Goal: Information Seeking & Learning: Check status

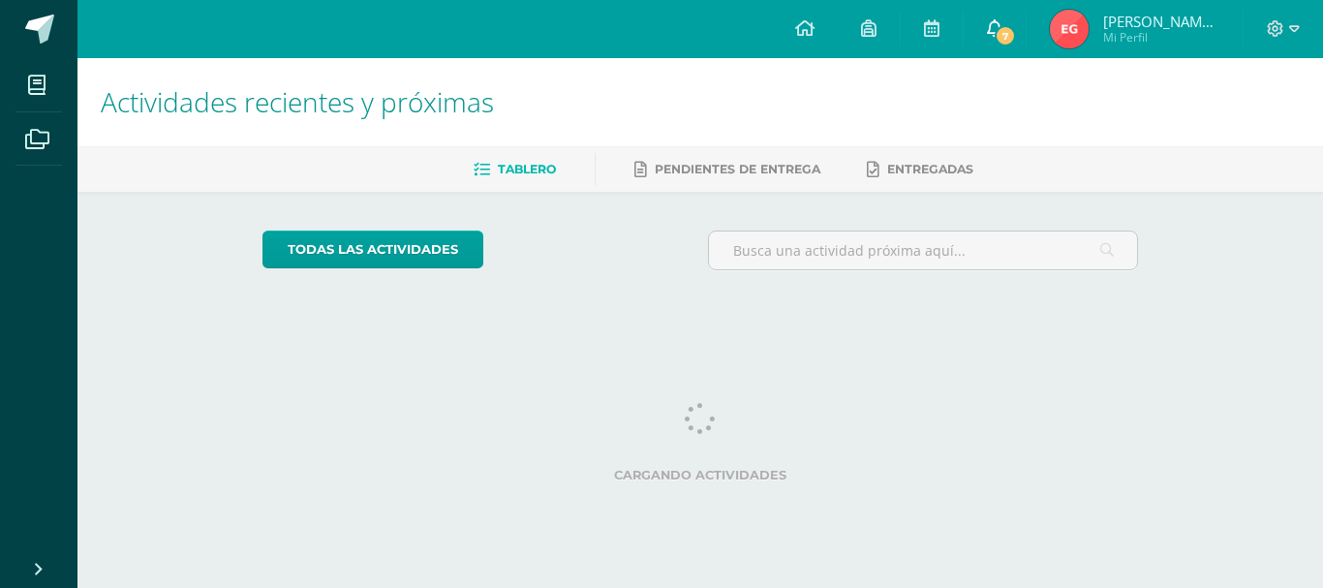
click at [1025, 19] on link "7" at bounding box center [994, 29] width 62 height 58
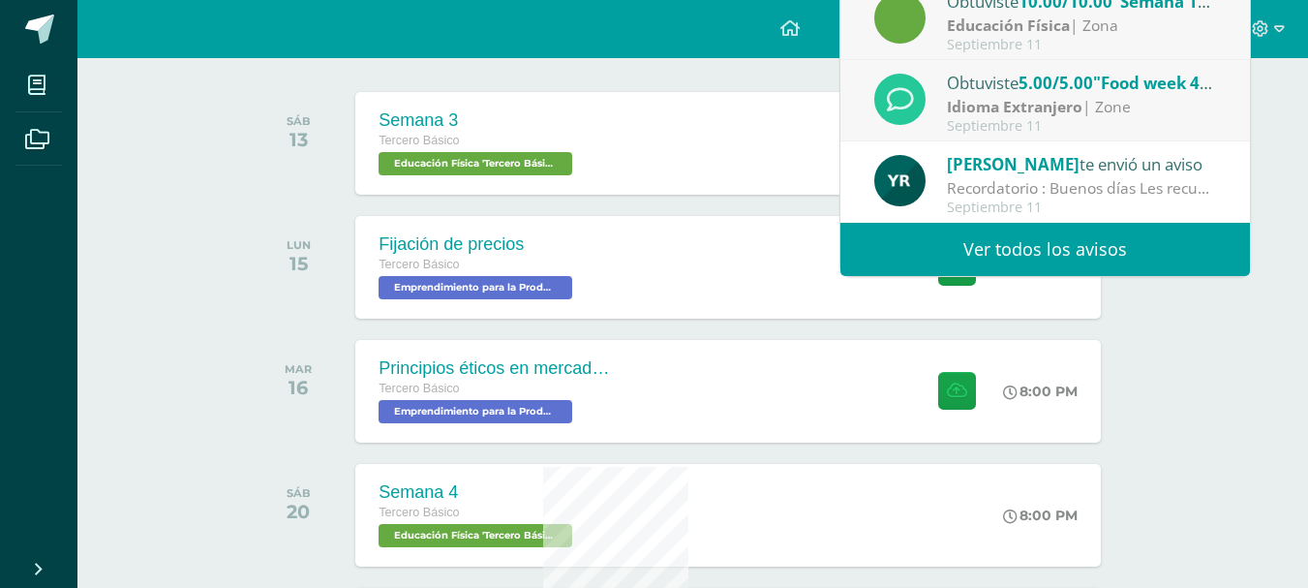
scroll to position [387, 0]
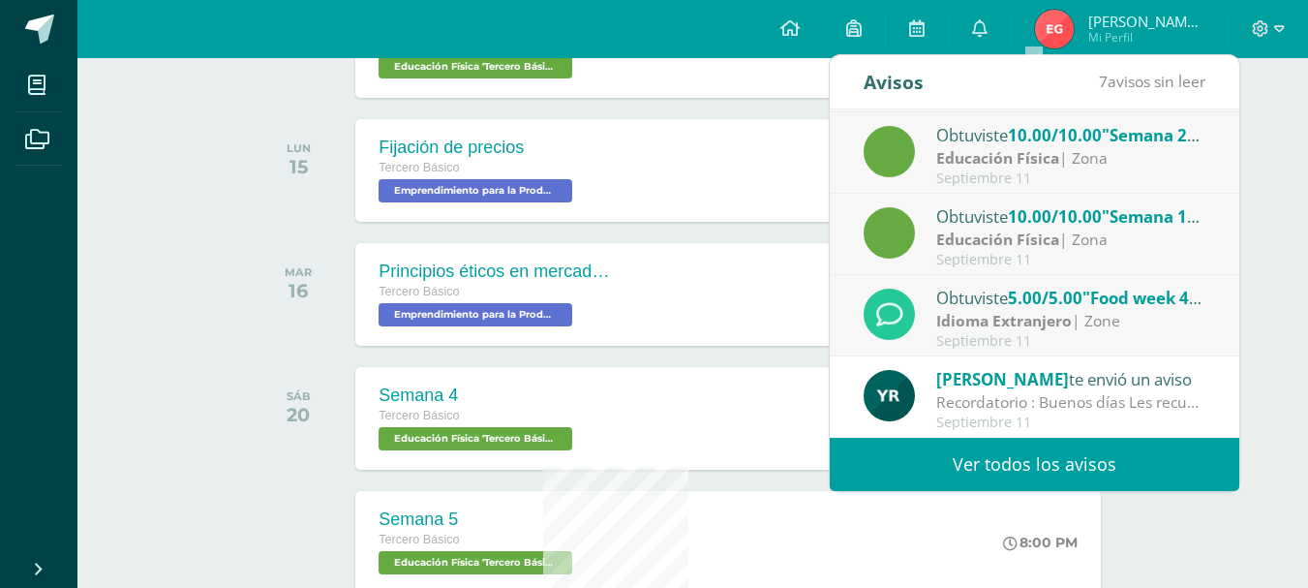
click at [1043, 308] on span "5.00/5.00" at bounding box center [1045, 298] width 75 height 22
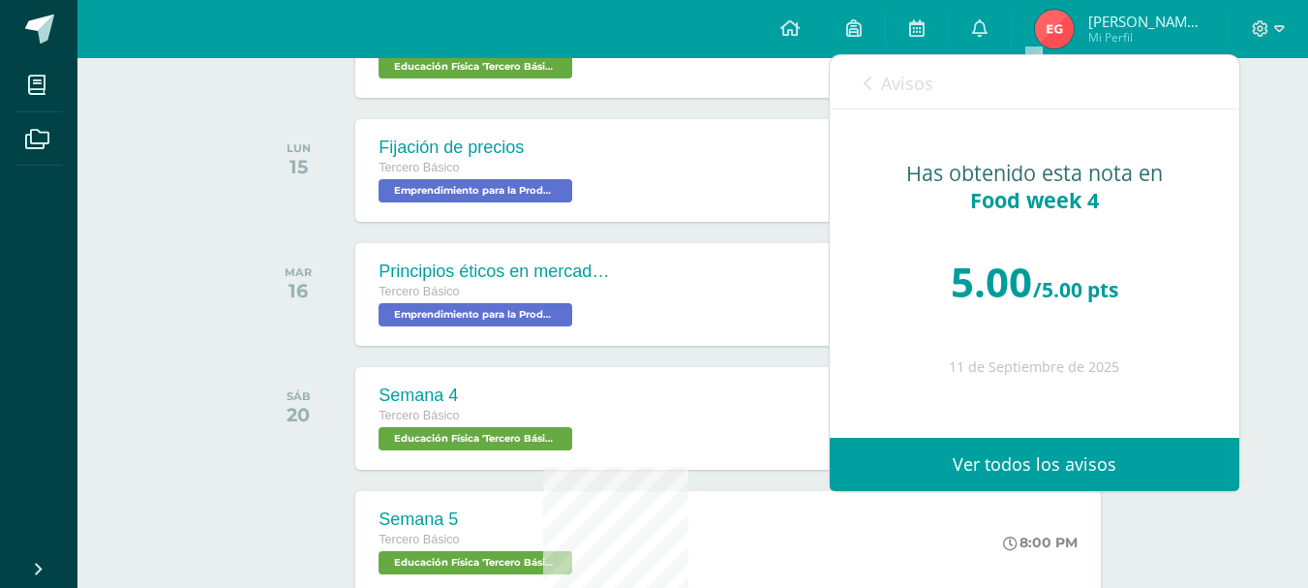
click at [887, 93] on span "Avisos" at bounding box center [907, 83] width 52 height 23
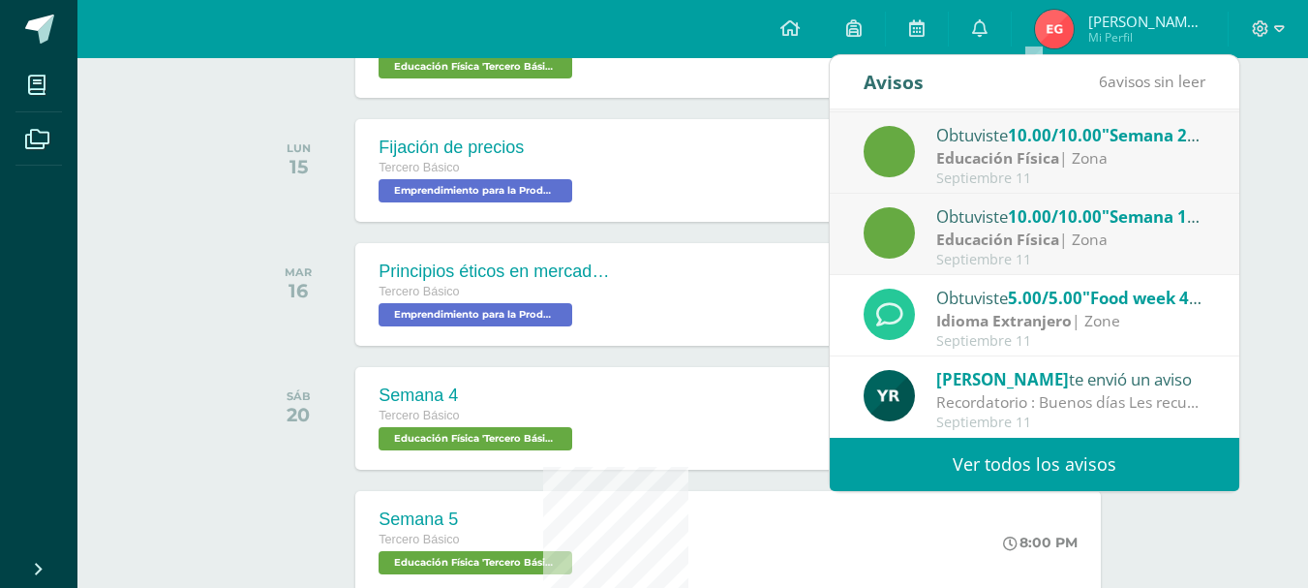
click at [1006, 234] on strong "Educación Física" at bounding box center [997, 239] width 123 height 21
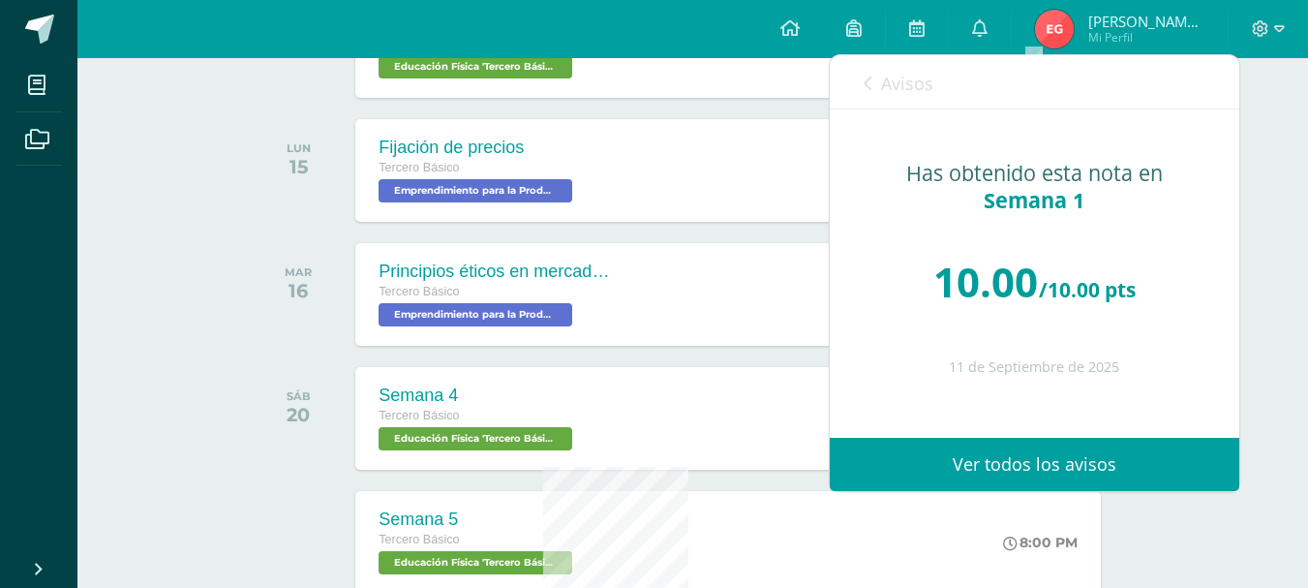
click at [866, 78] on icon at bounding box center [868, 83] width 8 height 15
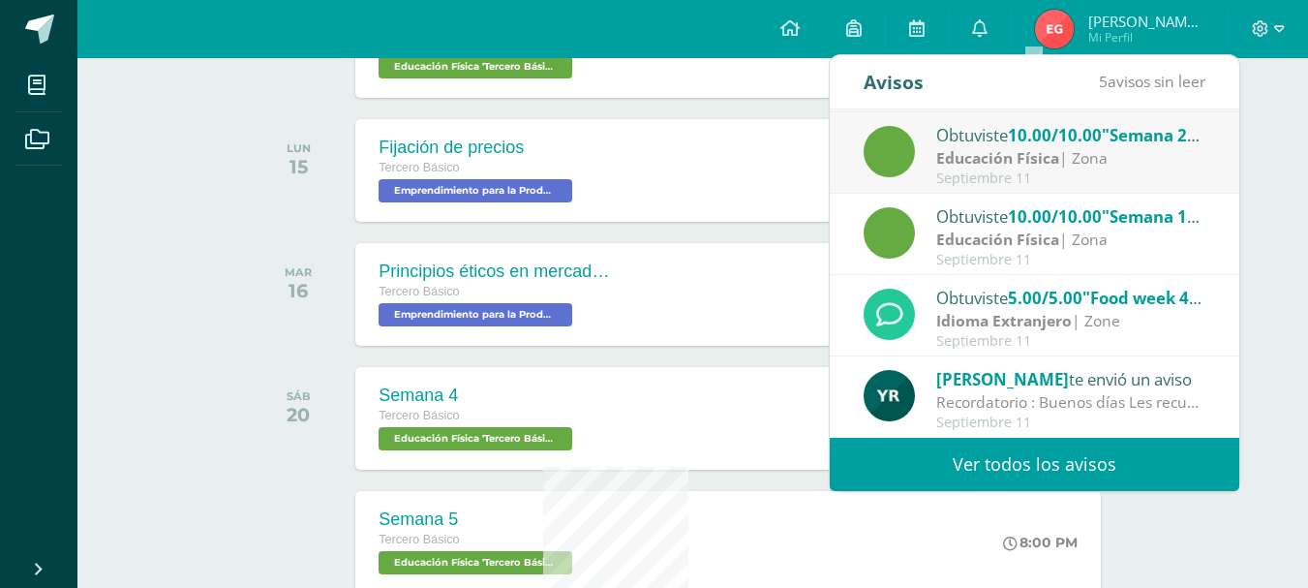
click at [1022, 157] on strong "Educación Física" at bounding box center [997, 157] width 123 height 21
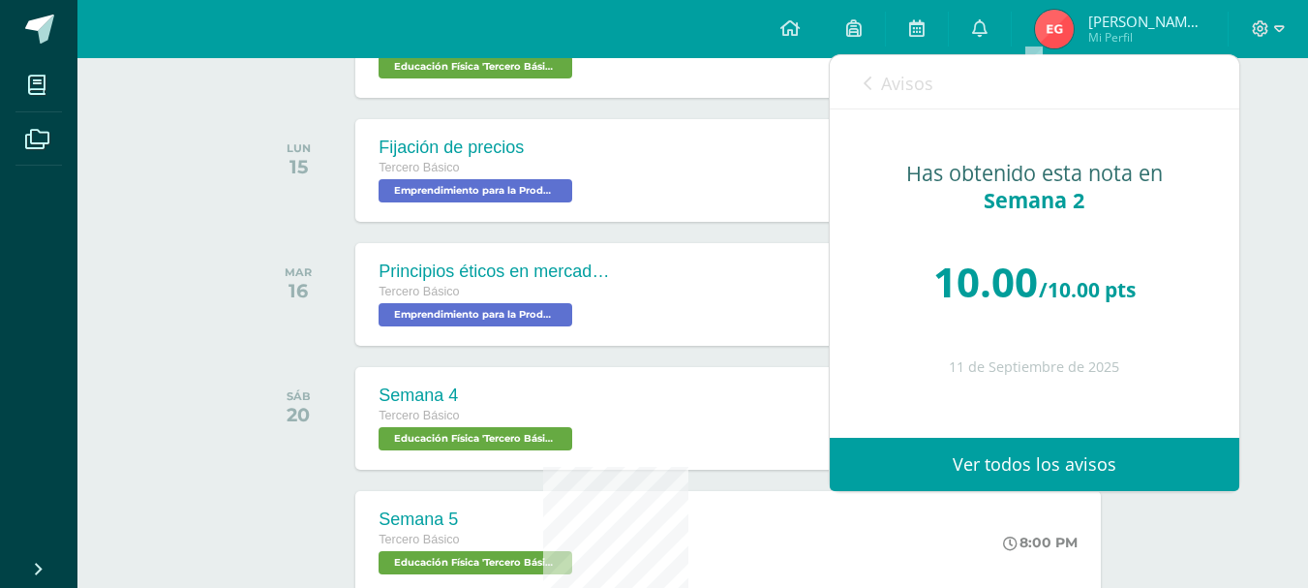
click at [879, 80] on link "Avisos" at bounding box center [899, 82] width 70 height 55
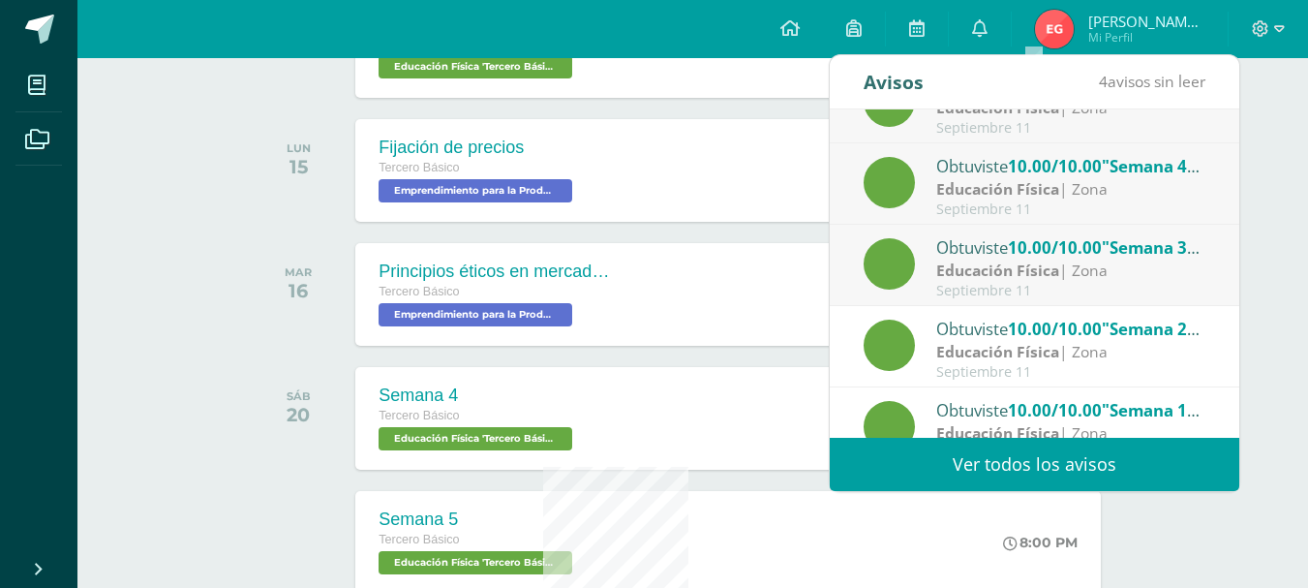
scroll to position [32, 0]
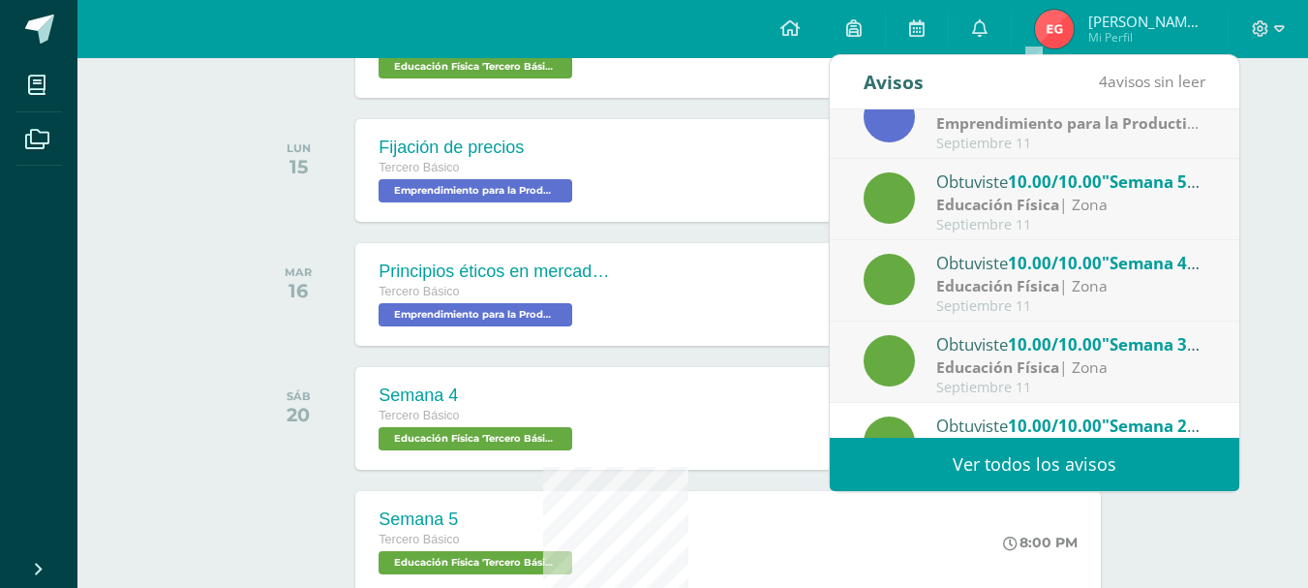
click at [1023, 338] on span "10.00/10.00" at bounding box center [1055, 344] width 94 height 22
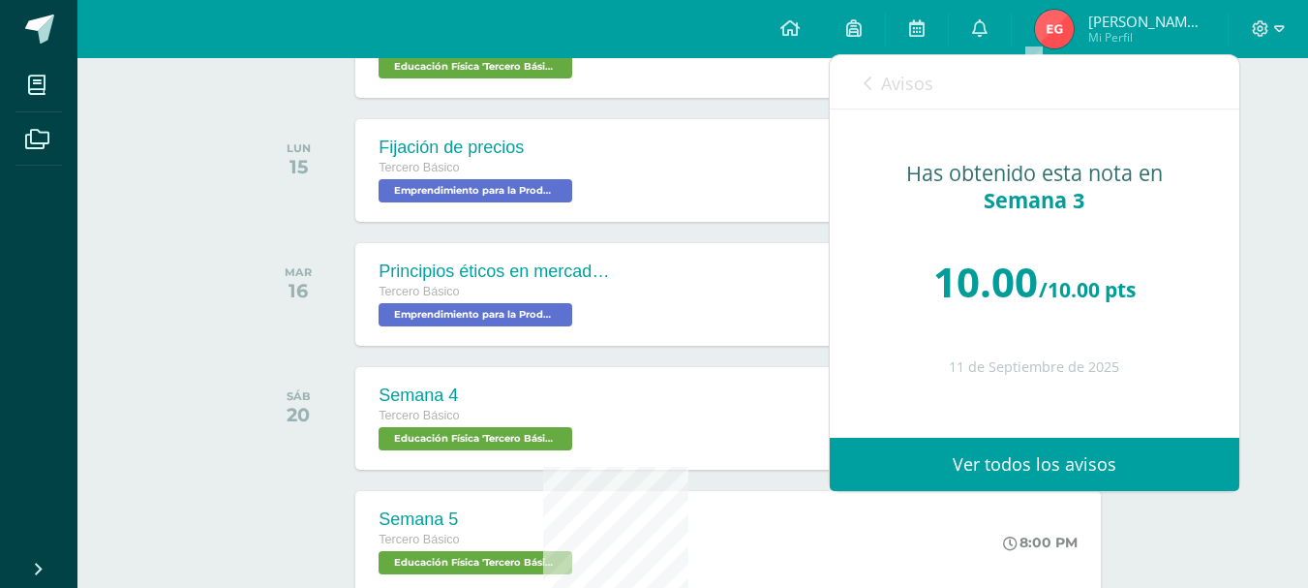
click at [861, 57] on div "Avisos 3 avisos sin leer Avisos" at bounding box center [1035, 82] width 410 height 54
click at [872, 78] on link "Avisos" at bounding box center [899, 82] width 70 height 55
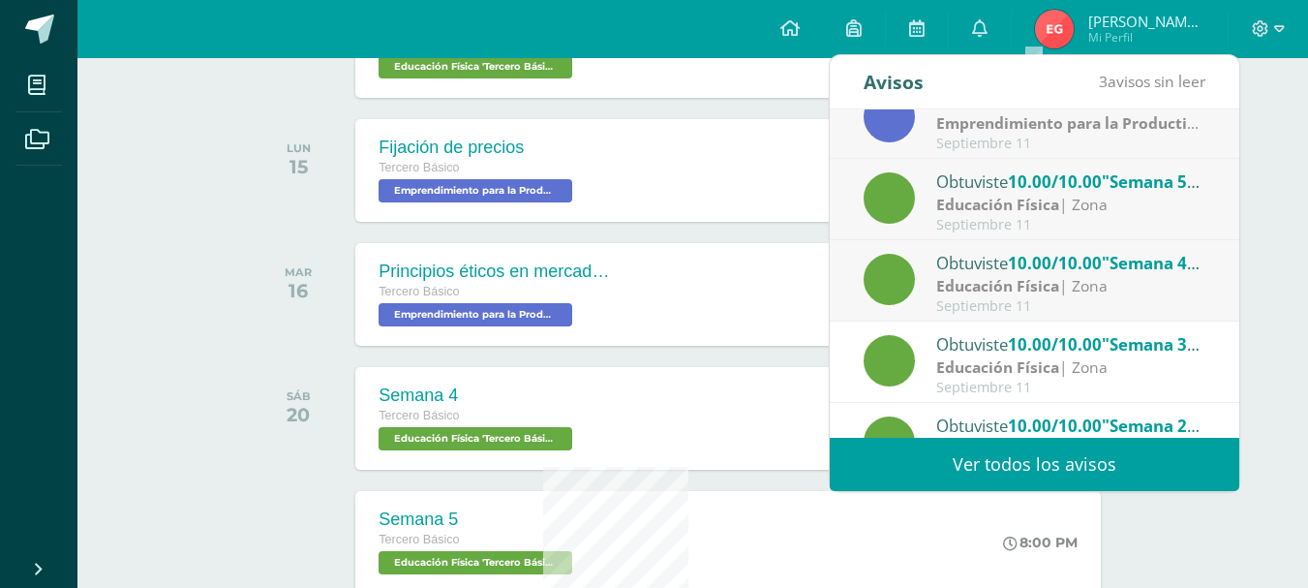
click at [986, 263] on div "Obtuviste 10.00/10.00 "Semana 4" en Educación Física" at bounding box center [1070, 262] width 269 height 25
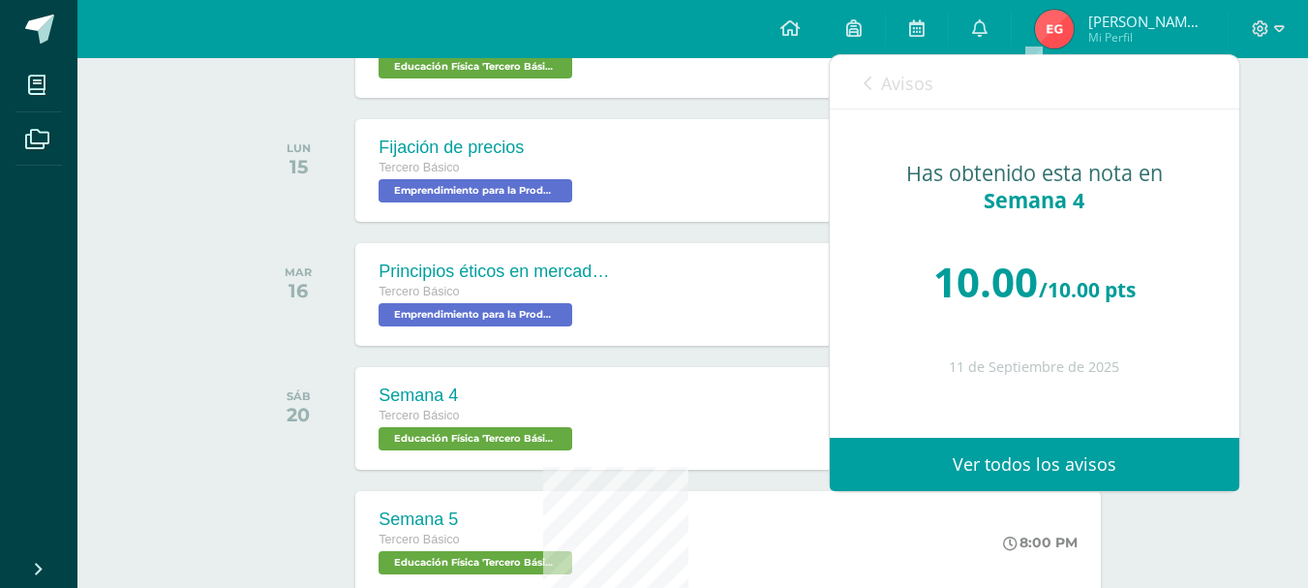
click at [876, 81] on link "Avisos" at bounding box center [899, 82] width 70 height 55
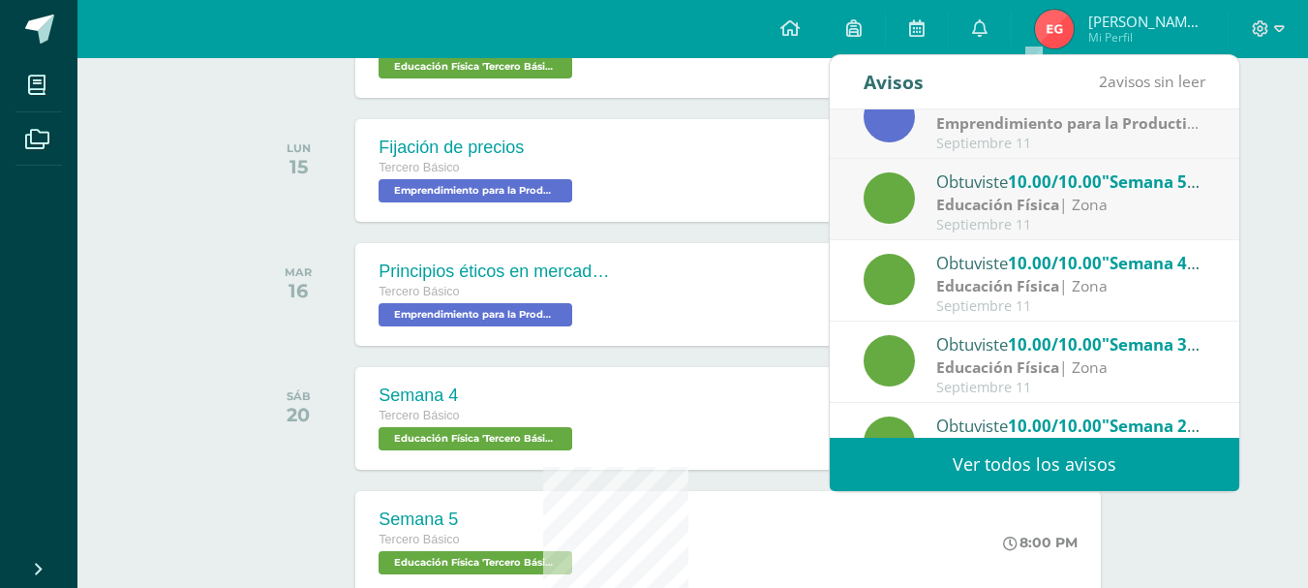
click at [1006, 193] on div "Obtuviste 10.00/10.00 "Semana 5" en Educación Física" at bounding box center [1070, 180] width 269 height 25
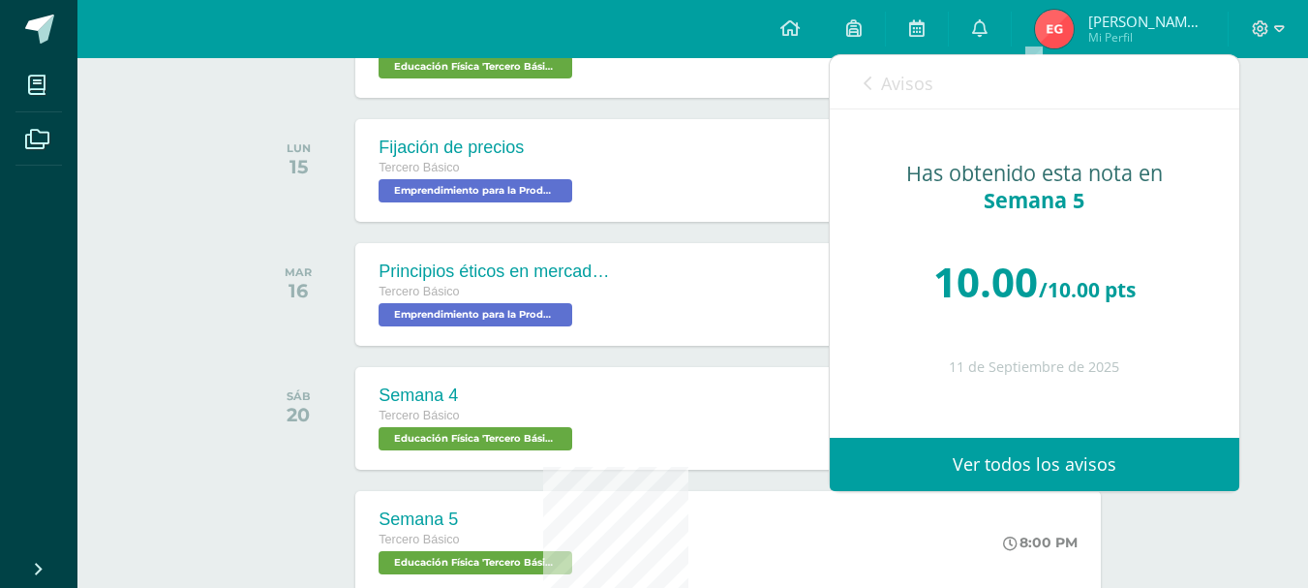
click at [878, 76] on link "Avisos" at bounding box center [899, 82] width 70 height 55
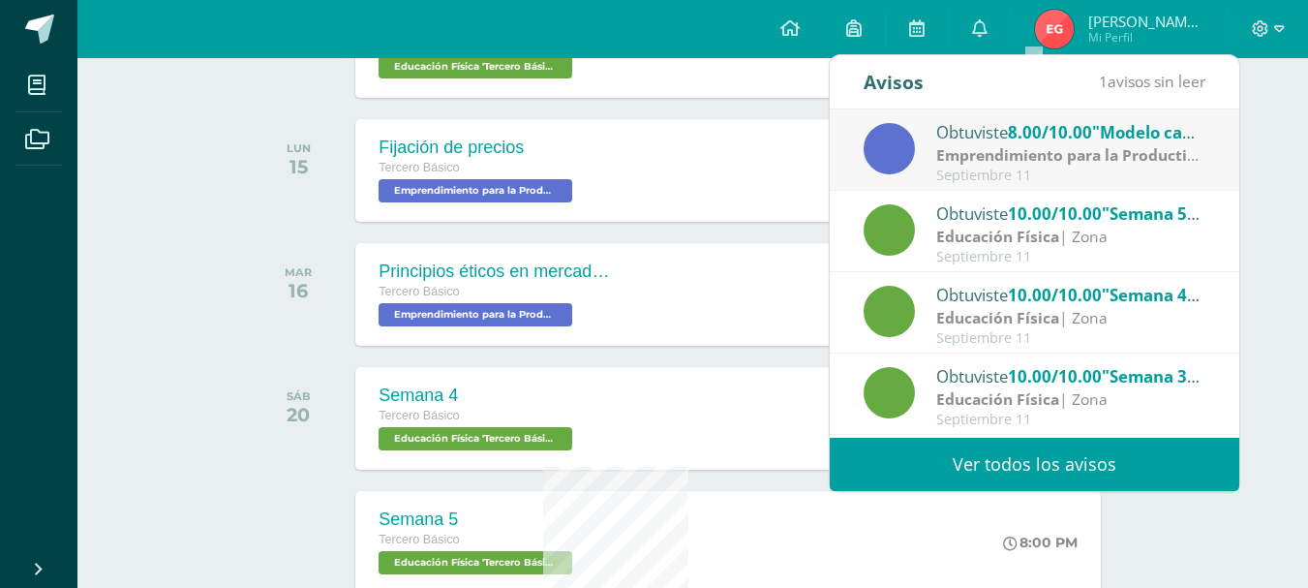
scroll to position [290, 0]
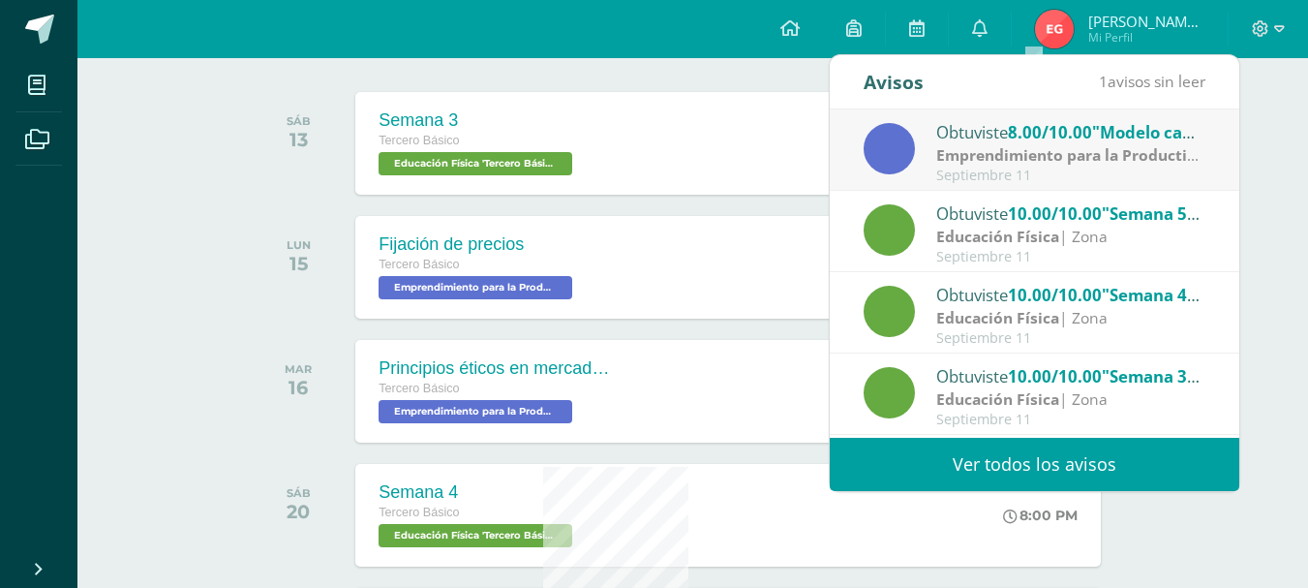
click at [1016, 150] on strong "Emprendimiento para la Productividad" at bounding box center [1082, 154] width 292 height 21
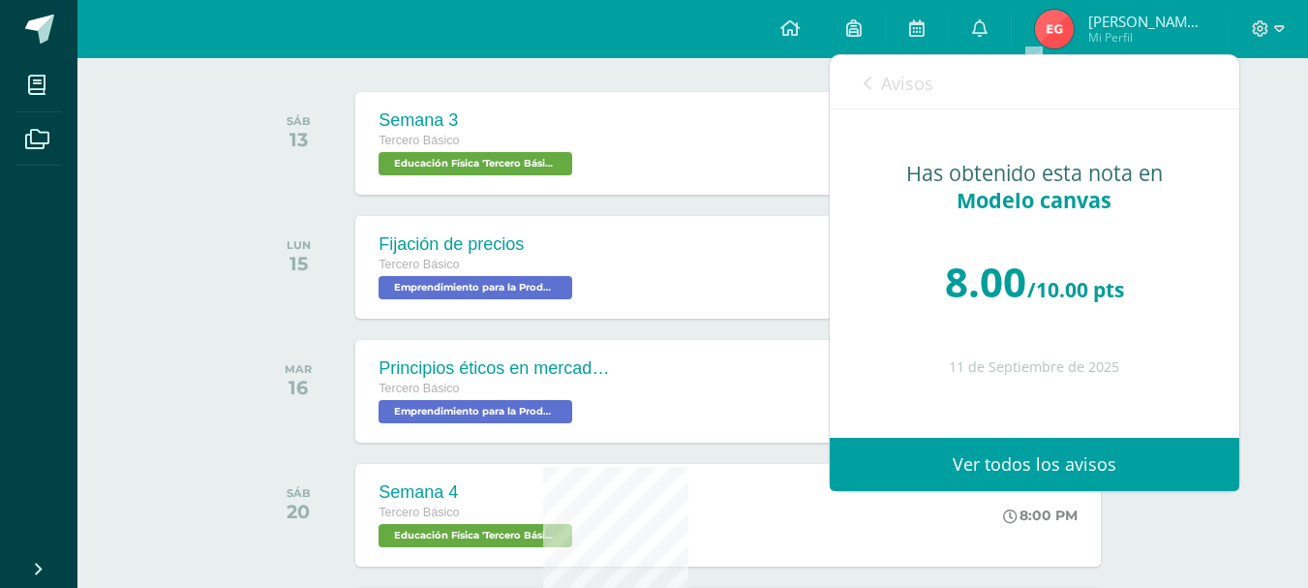
click at [869, 81] on icon at bounding box center [868, 83] width 8 height 15
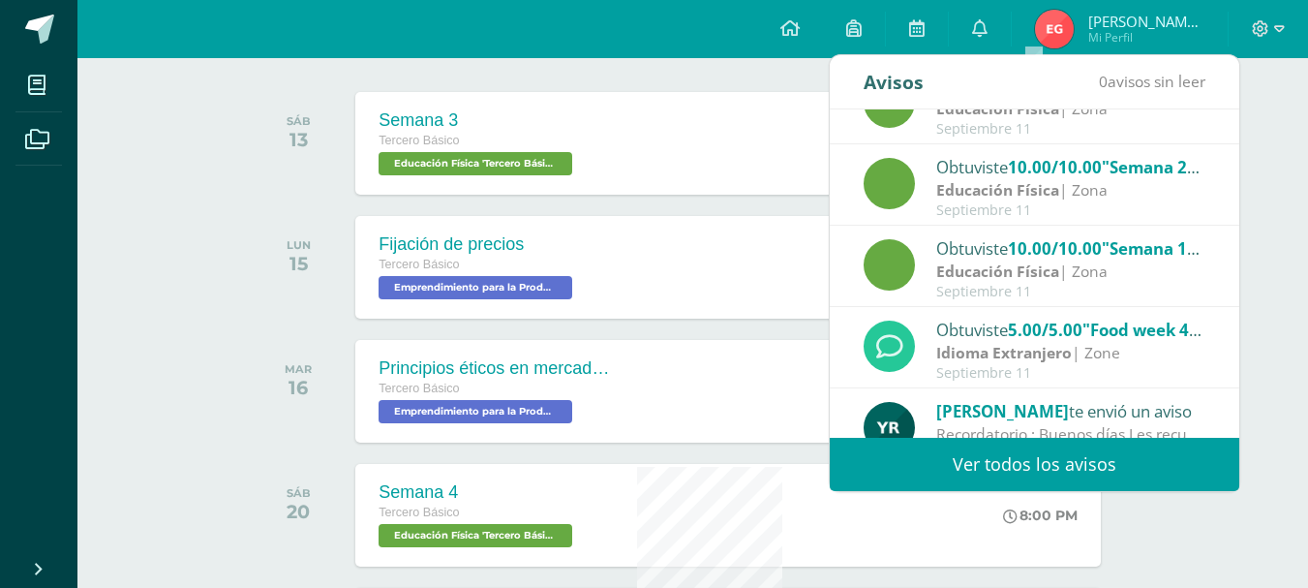
scroll to position [322, 0]
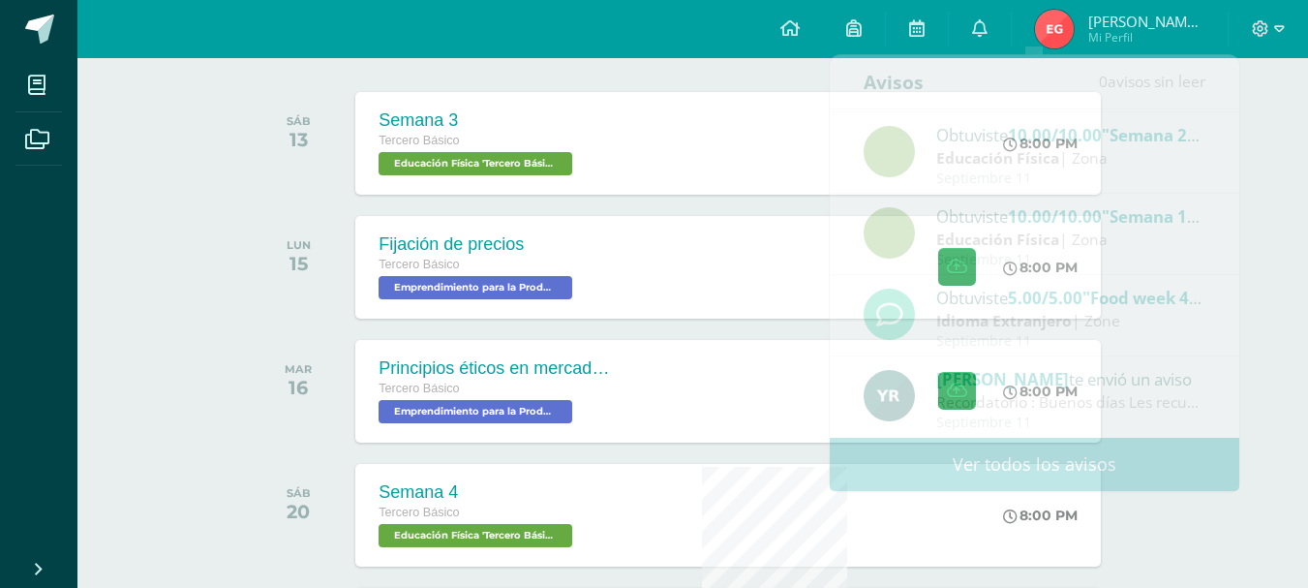
click at [1268, 207] on div "Actividades recientes y próximas Tablero Pendientes de entrega Entregadas todas…" at bounding box center [692, 509] width 1231 height 1483
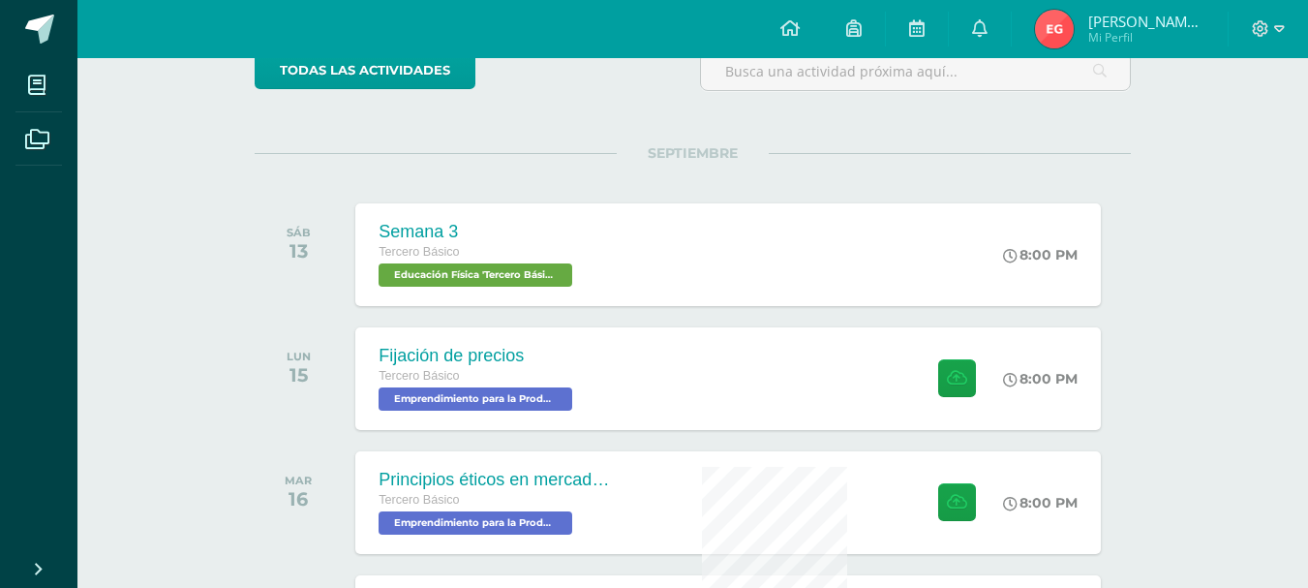
scroll to position [0, 0]
